Goal: Task Accomplishment & Management: Manage account settings

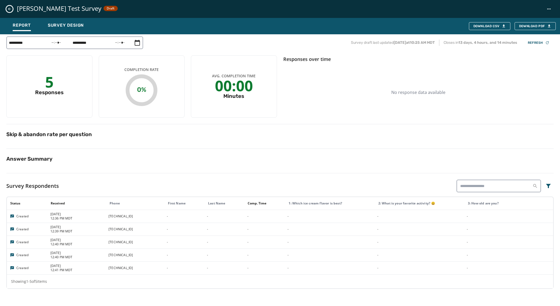
click at [10, 9] on icon "Close survey details drawer" at bounding box center [9, 9] width 3 height 3
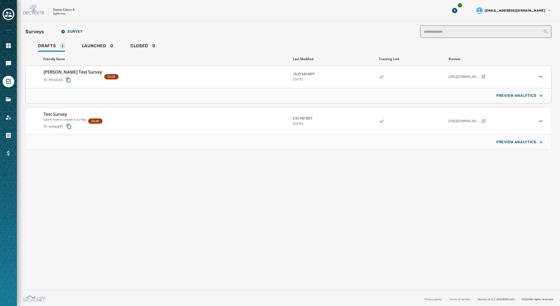
click at [137, 77] on div "Rebecca Test Survey ID: r9rmtoh4 Draft" at bounding box center [166, 77] width 245 height 16
type input "**********"
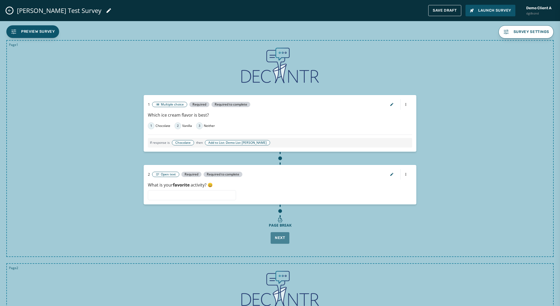
click at [10, 10] on icon "Close admin drawer" at bounding box center [9, 10] width 4 height 4
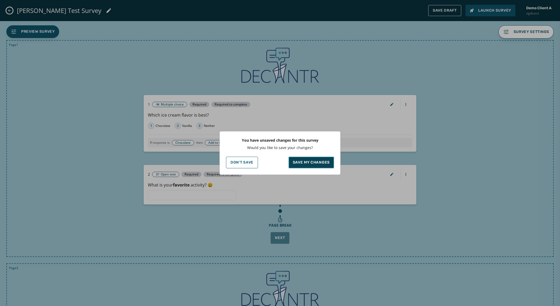
click at [321, 162] on p "Save my changes" at bounding box center [311, 162] width 37 height 5
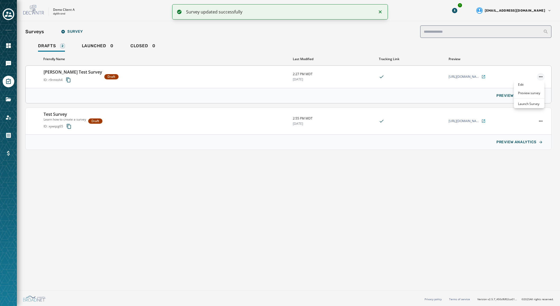
click at [542, 76] on html "Survey updated successfully Skip To Main Content Demo Client A dgt8vznd 1 democ…" at bounding box center [280, 153] width 560 height 306
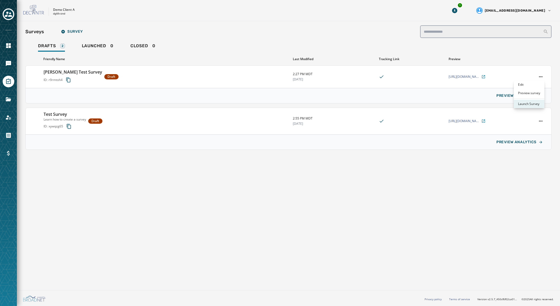
click at [529, 104] on div "Launch Survey" at bounding box center [528, 104] width 31 height 8
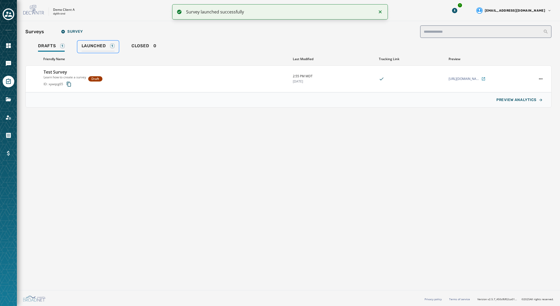
click at [93, 46] on span "Launched" at bounding box center [94, 45] width 24 height 5
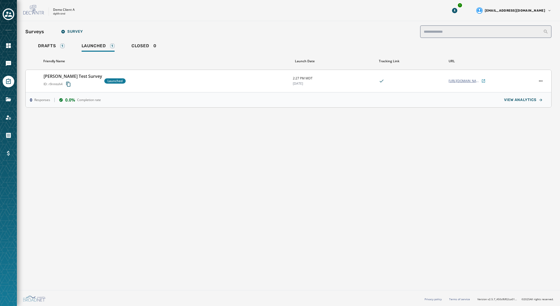
click at [483, 82] on icon at bounding box center [483, 81] width 4 height 4
click at [7, 98] on icon "Navigate to Files" at bounding box center [8, 99] width 5 height 4
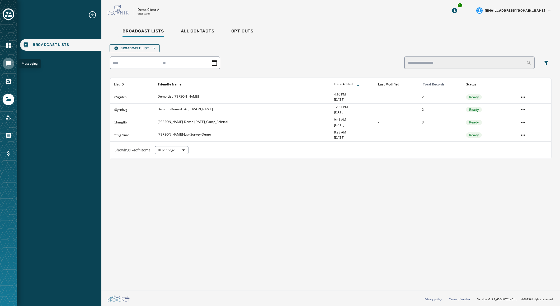
click at [8, 63] on icon "Navigate to Messaging" at bounding box center [8, 63] width 5 height 5
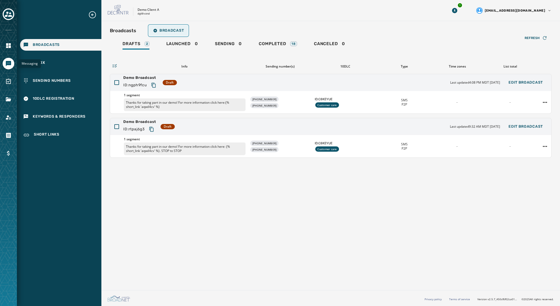
click at [167, 30] on span "Broadcast" at bounding box center [168, 30] width 31 height 4
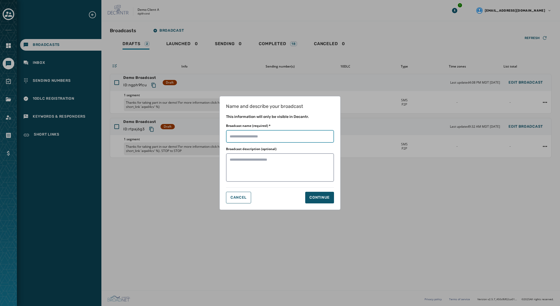
click at [283, 136] on input "Broadcast name (required) *" at bounding box center [280, 136] width 108 height 13
type input "**********"
click at [322, 194] on button "Continue" at bounding box center [319, 198] width 29 height 12
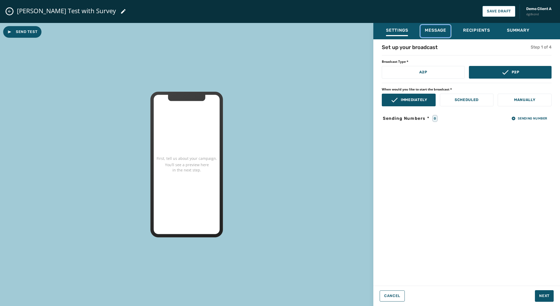
click at [433, 29] on span "Message" at bounding box center [434, 30] width 21 height 5
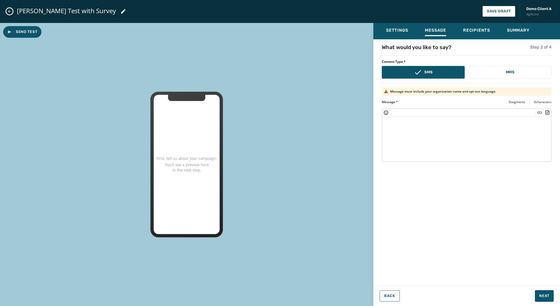
click at [441, 143] on textarea at bounding box center [466, 138] width 169 height 43
click at [395, 28] on span "Settings" at bounding box center [397, 30] width 22 height 5
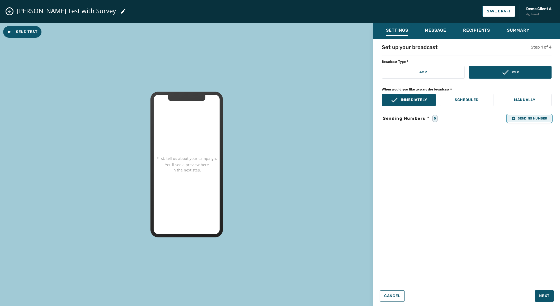
click at [527, 116] on button "Sending Number" at bounding box center [529, 118] width 44 height 7
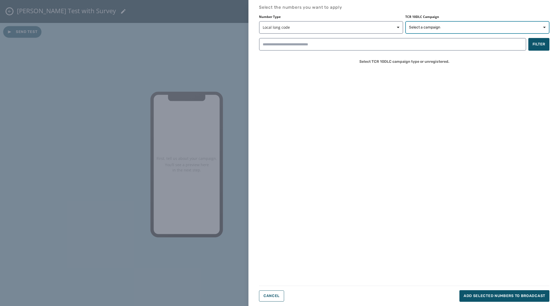
click at [490, 25] on span "Select a campaign" at bounding box center [477, 27] width 137 height 5
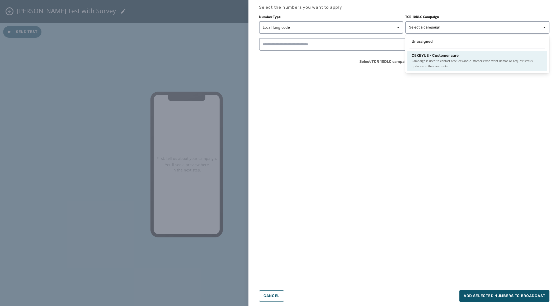
drag, startPoint x: 423, startPoint y: 60, endPoint x: 410, endPoint y: 60, distance: 12.9
click at [418, 60] on span "Campaign is used to contact resellers and customers who want demos or request s…" at bounding box center [476, 63] width 131 height 11
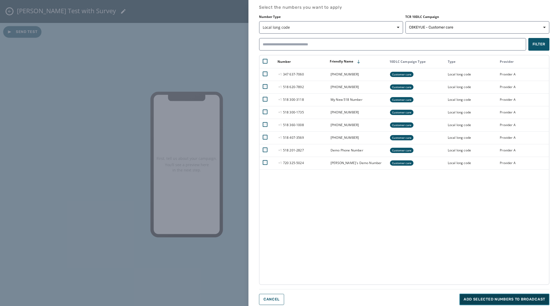
click at [509, 297] on span "Add selected numbers to broadcast" at bounding box center [504, 299] width 82 height 5
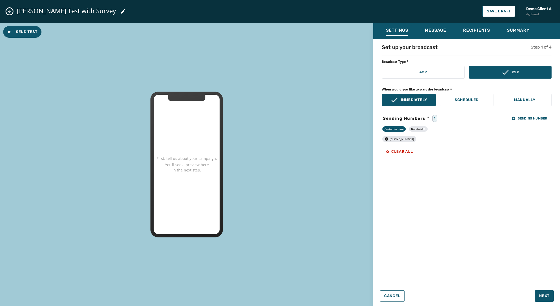
click at [436, 16] on div "Rebecca Test with Survey Save Draft Demo Client A dgt8vznd" at bounding box center [280, 11] width 560 height 23
click at [435, 30] on span "Message" at bounding box center [434, 30] width 21 height 5
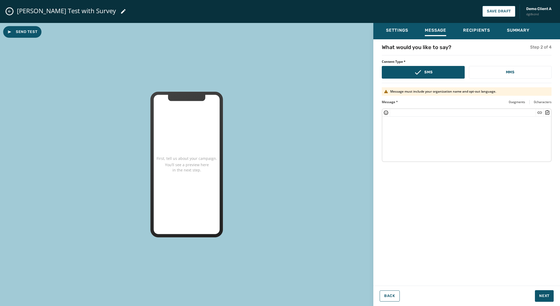
click at [429, 131] on textarea at bounding box center [466, 138] width 169 height 43
click at [548, 112] on icon "Insert Survey" at bounding box center [547, 112] width 4 height 4
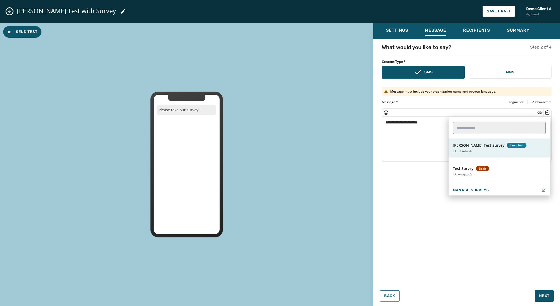
click at [476, 147] on span "Rebecca Test Survey" at bounding box center [478, 145] width 52 height 5
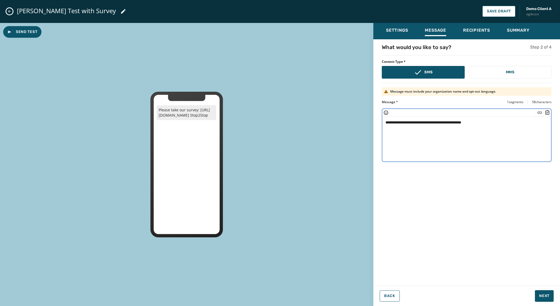
type textarea "**********"
click at [473, 28] on span "Recipients" at bounding box center [476, 30] width 27 height 5
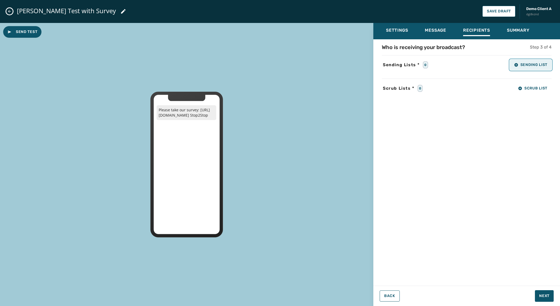
click at [532, 64] on span "Sending List" at bounding box center [530, 65] width 33 height 4
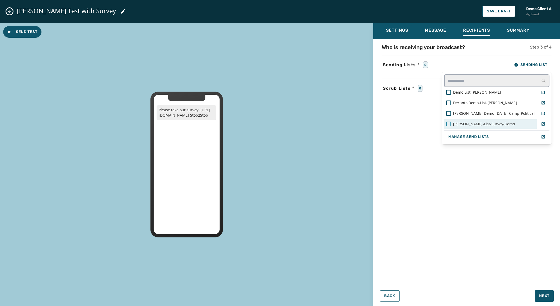
click at [451, 123] on div at bounding box center [448, 124] width 5 height 5
click at [437, 121] on div "Who is receiving your broadcast? Step 3 of 4 Sending Lists * 1 Sending List Dem…" at bounding box center [466, 161] width 187 height 235
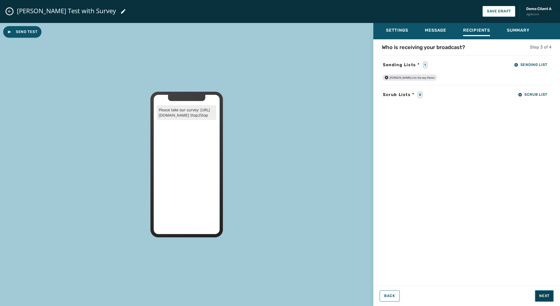
click at [543, 295] on span "Next" at bounding box center [544, 295] width 10 height 5
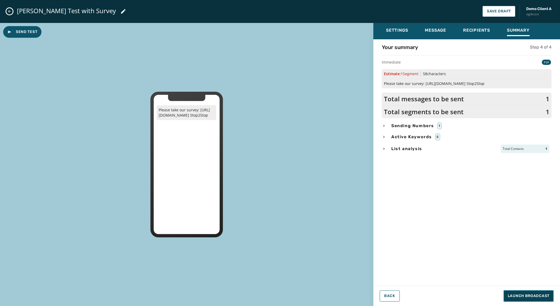
click at [535, 294] on span "Launch Broadcast" at bounding box center [528, 295] width 42 height 5
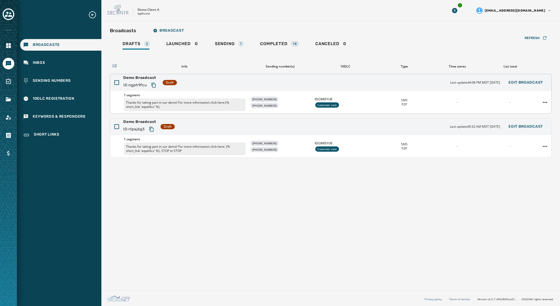
click at [350, 82] on div "Demo Broadcast ID: ngph9fcu Draft Last updated 4:08 PM MDT May 30, 2025 Edit Br…" at bounding box center [330, 82] width 441 height 17
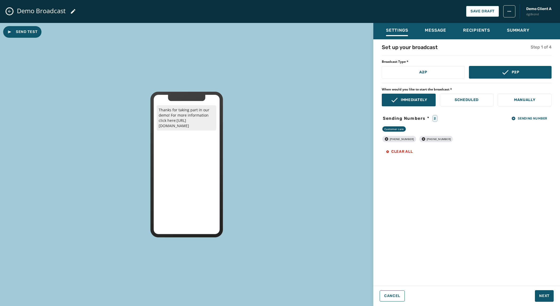
click at [11, 10] on icon "Close admin drawer" at bounding box center [9, 11] width 4 height 4
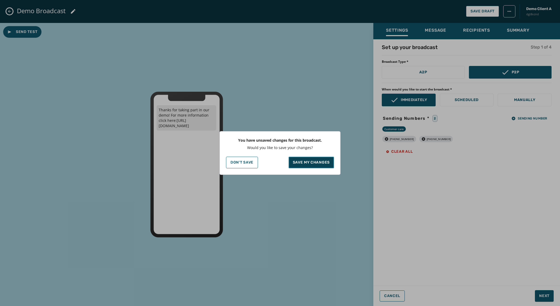
click at [309, 161] on p "Save my changes" at bounding box center [311, 162] width 37 height 5
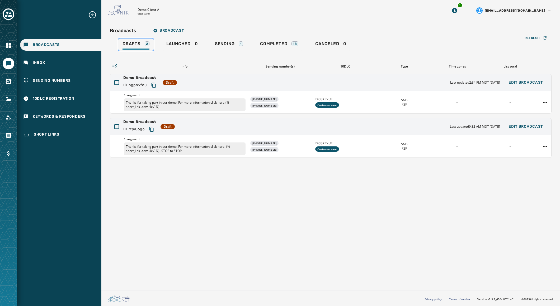
click at [129, 43] on span "Drafts" at bounding box center [131, 43] width 18 height 5
click at [221, 83] on div "Demo Broadcast ID: ngph9fcu Draft Last updated 2:34 PM MDT August 15, 2025 Edit…" at bounding box center [330, 82] width 441 height 17
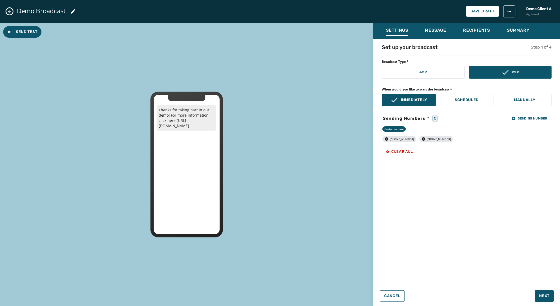
click at [11, 11] on icon "Close admin drawer" at bounding box center [9, 11] width 4 height 4
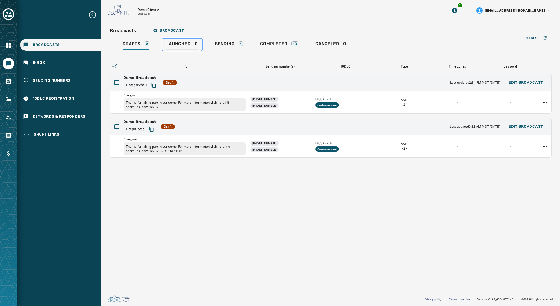
click at [179, 43] on span "Launched" at bounding box center [178, 43] width 24 height 5
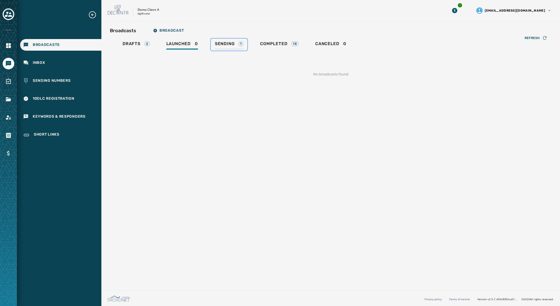
click at [232, 44] on span "Sending" at bounding box center [225, 43] width 20 height 5
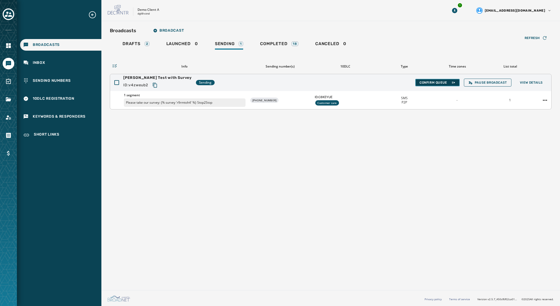
click at [439, 81] on span "Confirm Queue" at bounding box center [437, 82] width 36 height 4
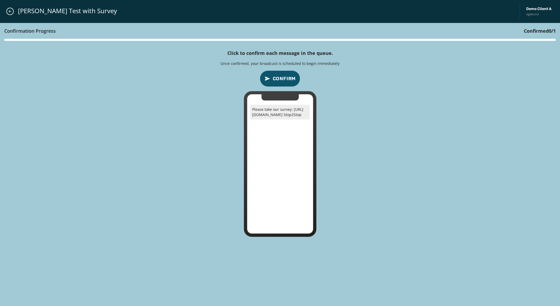
drag, startPoint x: 290, startPoint y: 74, endPoint x: 285, endPoint y: 77, distance: 5.2
click at [290, 74] on button "Confirm" at bounding box center [280, 78] width 41 height 16
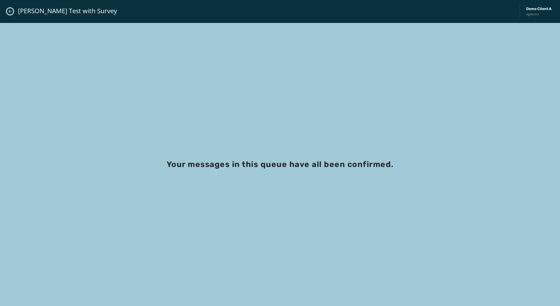
click at [9, 11] on icon "Close admin drawer" at bounding box center [10, 11] width 4 height 4
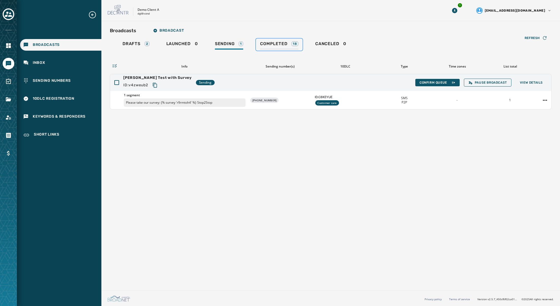
click at [277, 42] on span "Completed" at bounding box center [273, 43] width 27 height 5
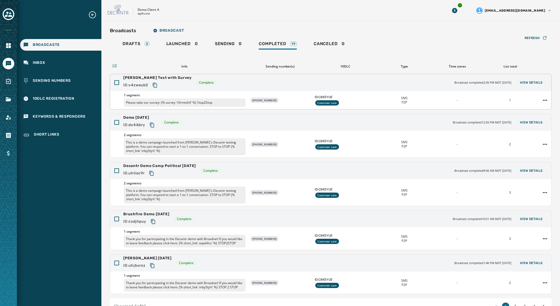
click at [266, 80] on div "Rebecca Test with Survey ID: v4zweub2 Complete Broadcast completed 2:35 PM MDT …" at bounding box center [330, 82] width 441 height 17
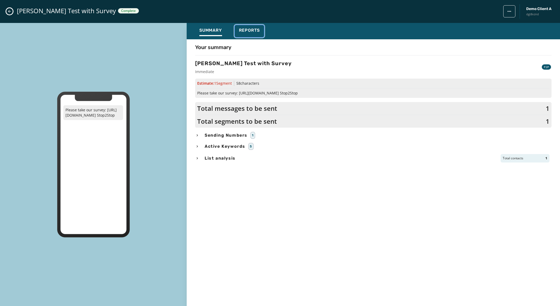
click at [250, 29] on span "Reports" at bounding box center [249, 30] width 21 height 5
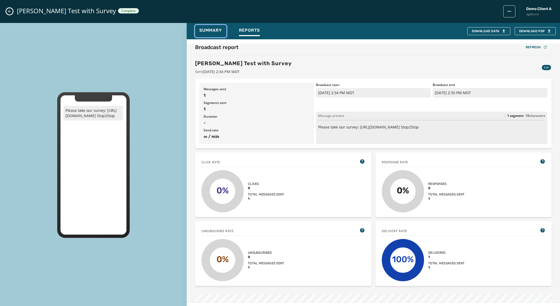
click at [210, 30] on span "Summary" at bounding box center [210, 30] width 23 height 5
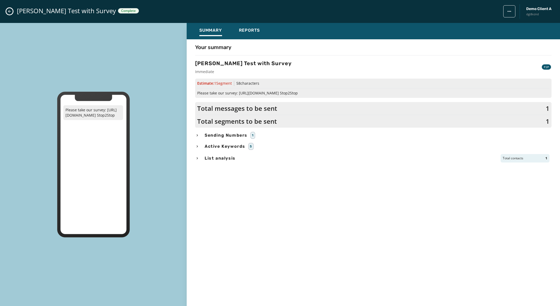
click at [8, 11] on icon "Close admin drawer" at bounding box center [9, 11] width 4 height 4
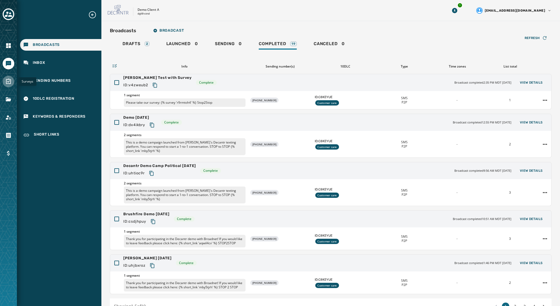
click at [8, 82] on icon "Navigate to Surveys" at bounding box center [8, 81] width 5 height 5
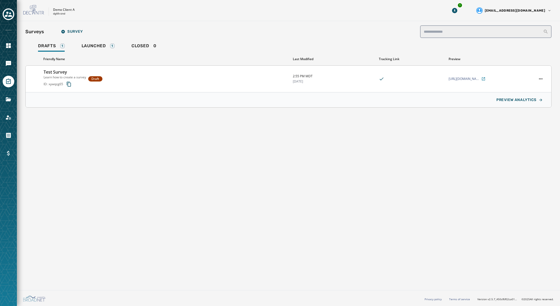
click at [151, 74] on div "Test Survey Learn how to create a survey ID: xywqzg65 Draft" at bounding box center [166, 79] width 245 height 20
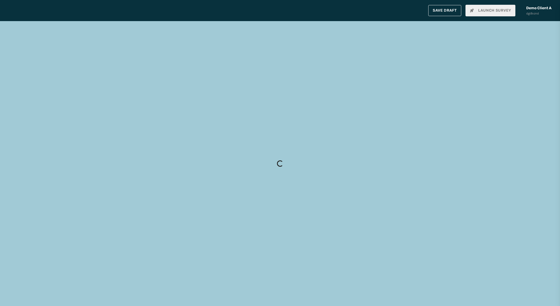
type input "**********"
type textarea "**********"
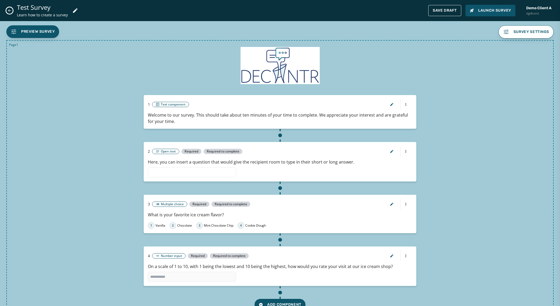
click at [7, 9] on button "Close admin drawer" at bounding box center [9, 10] width 6 height 6
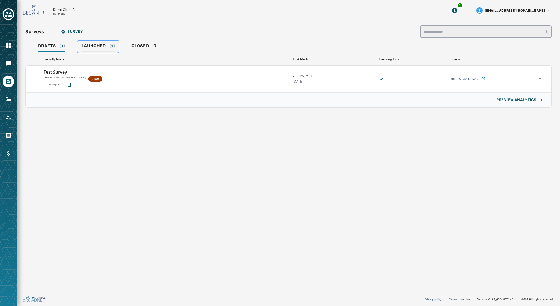
click at [97, 44] on span "Launched" at bounding box center [94, 45] width 24 height 5
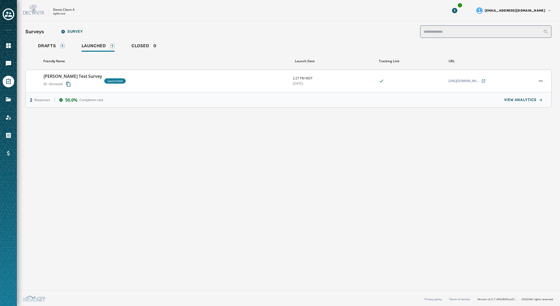
click at [173, 74] on div "Rebecca Test Survey ID: r9rmtoh4 Launched" at bounding box center [166, 81] width 245 height 16
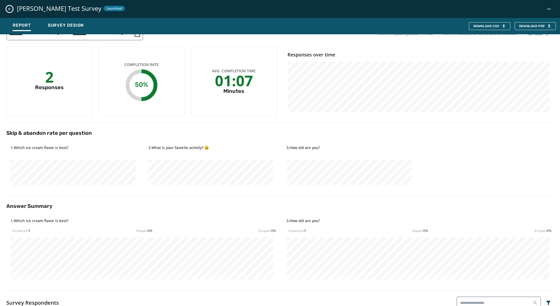
scroll to position [76, 0]
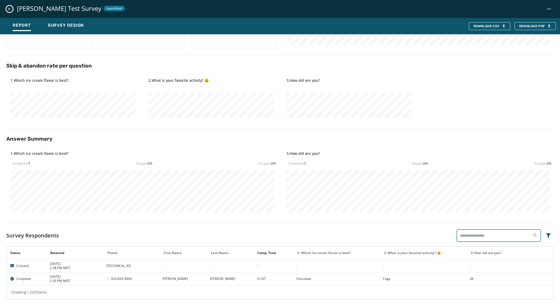
click at [476, 239] on input "search" at bounding box center [498, 235] width 84 height 13
click at [536, 236] on icon at bounding box center [534, 235] width 5 height 5
click at [548, 235] on icon "Filters menu" at bounding box center [548, 235] width 5 height 4
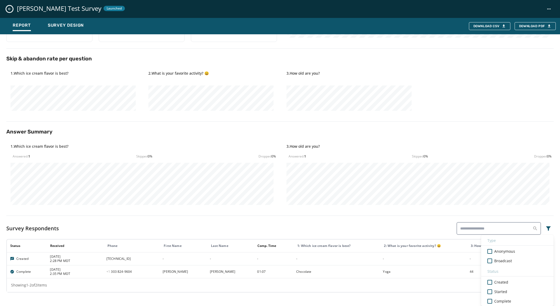
scroll to position [0, 0]
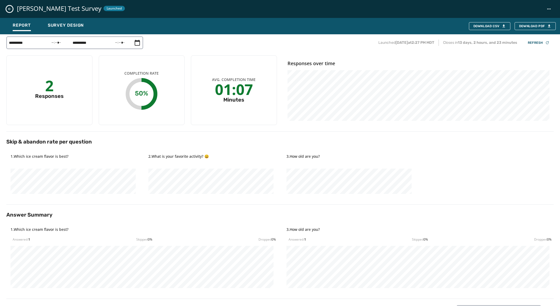
click at [9, 10] on div "**********" at bounding box center [280, 153] width 560 height 306
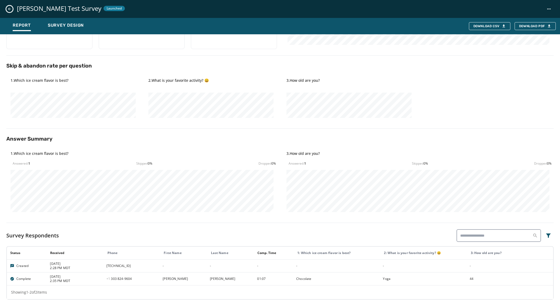
click at [7, 9] on button "Close survey details drawer" at bounding box center [9, 9] width 6 height 6
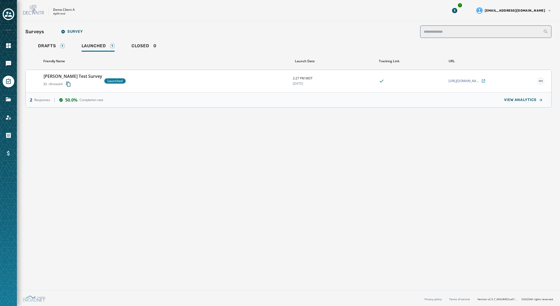
click at [537, 81] on html "Skip To Main Content Demo Client A dgt8vznd 1 democlient@decantr.net Surveys Su…" at bounding box center [280, 153] width 560 height 306
click at [520, 113] on div "Unlaunch" at bounding box center [526, 114] width 36 height 8
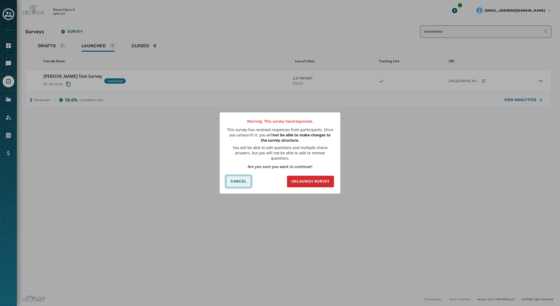
click at [234, 179] on span "Cancel" at bounding box center [238, 181] width 16 height 4
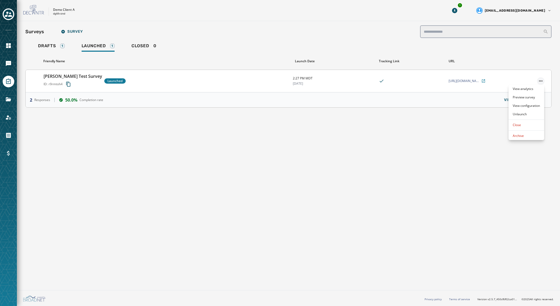
click at [540, 80] on html "Skip To Main Content Demo Client A dgt8vznd 1 democlient@decantr.net Surveys Su…" at bounding box center [280, 153] width 560 height 306
click at [9, 62] on html "Skip To Main Content Demo Client A dgt8vznd 1 democlient@decantr.net Surveys Su…" at bounding box center [280, 153] width 560 height 306
click at [8, 15] on icon "Toggle account select drawer" at bounding box center [8, 14] width 7 height 7
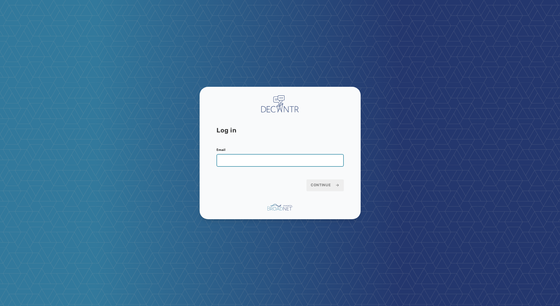
click at [246, 161] on input "Email" at bounding box center [279, 160] width 127 height 13
paste input "**********"
type input "**********"
click at [327, 187] on span "Continue" at bounding box center [324, 185] width 29 height 5
click at [238, 161] on input "**********" at bounding box center [279, 160] width 127 height 13
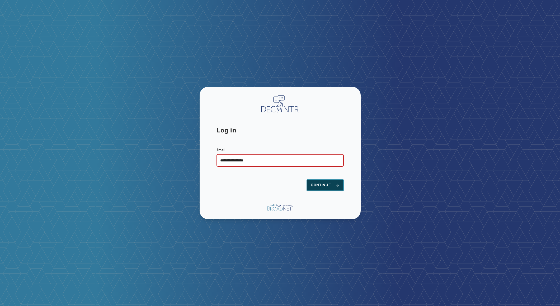
click at [324, 184] on span "Continue" at bounding box center [324, 185] width 29 height 5
click at [265, 162] on input "Email" at bounding box center [279, 160] width 127 height 13
paste input "**********"
type input "**********"
click at [327, 186] on span "Continue" at bounding box center [324, 185] width 29 height 5
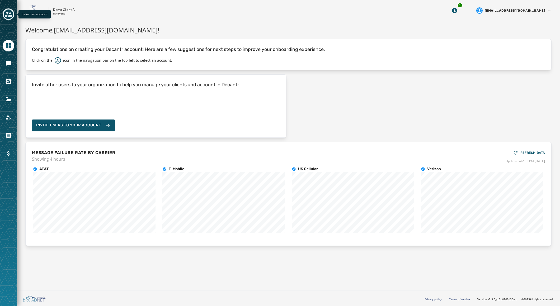
click at [7, 11] on icon "Toggle account select drawer" at bounding box center [8, 14] width 7 height 7
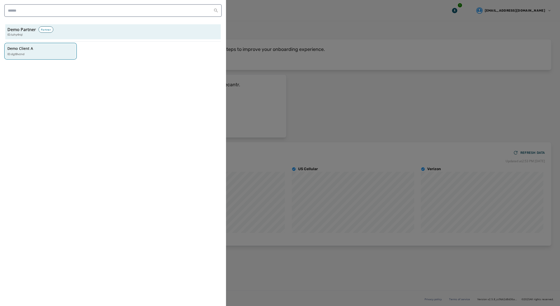
click at [24, 52] on div "Demo Client A ID: dgt8vznd" at bounding box center [37, 51] width 61 height 11
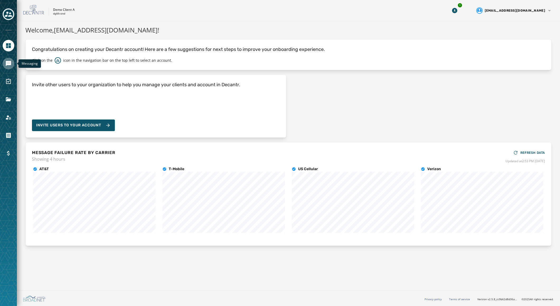
click at [8, 65] on icon "Navigate to Messaging" at bounding box center [8, 63] width 5 height 5
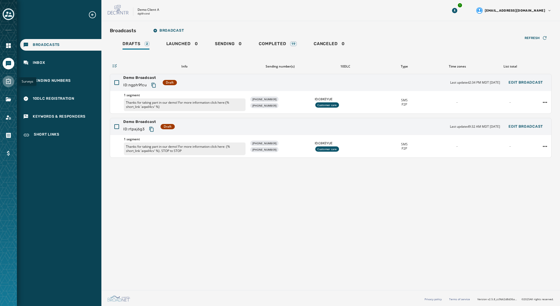
click at [7, 79] on icon "Navigate to Surveys" at bounding box center [8, 81] width 5 height 5
